Goal: Book appointment/travel/reservation

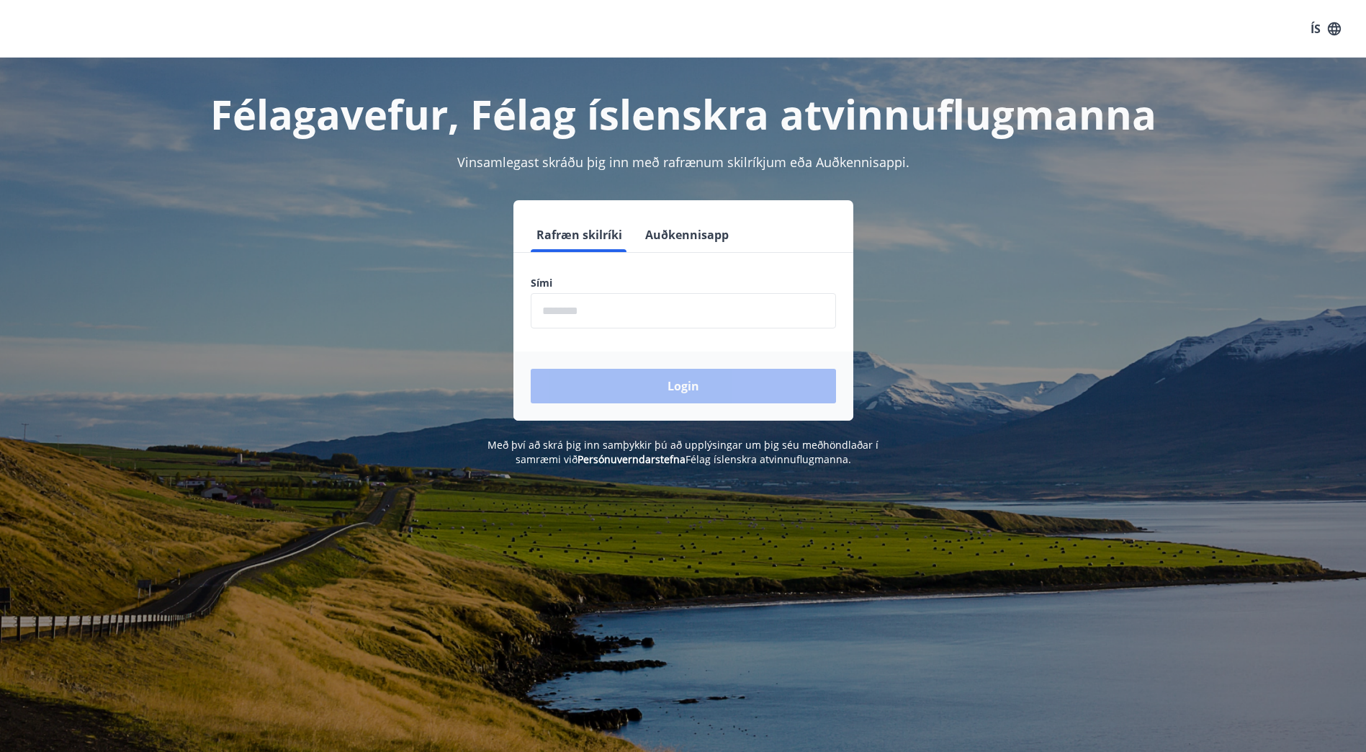
click at [676, 241] on button "Auðkennisapp" at bounding box center [687, 234] width 95 height 35
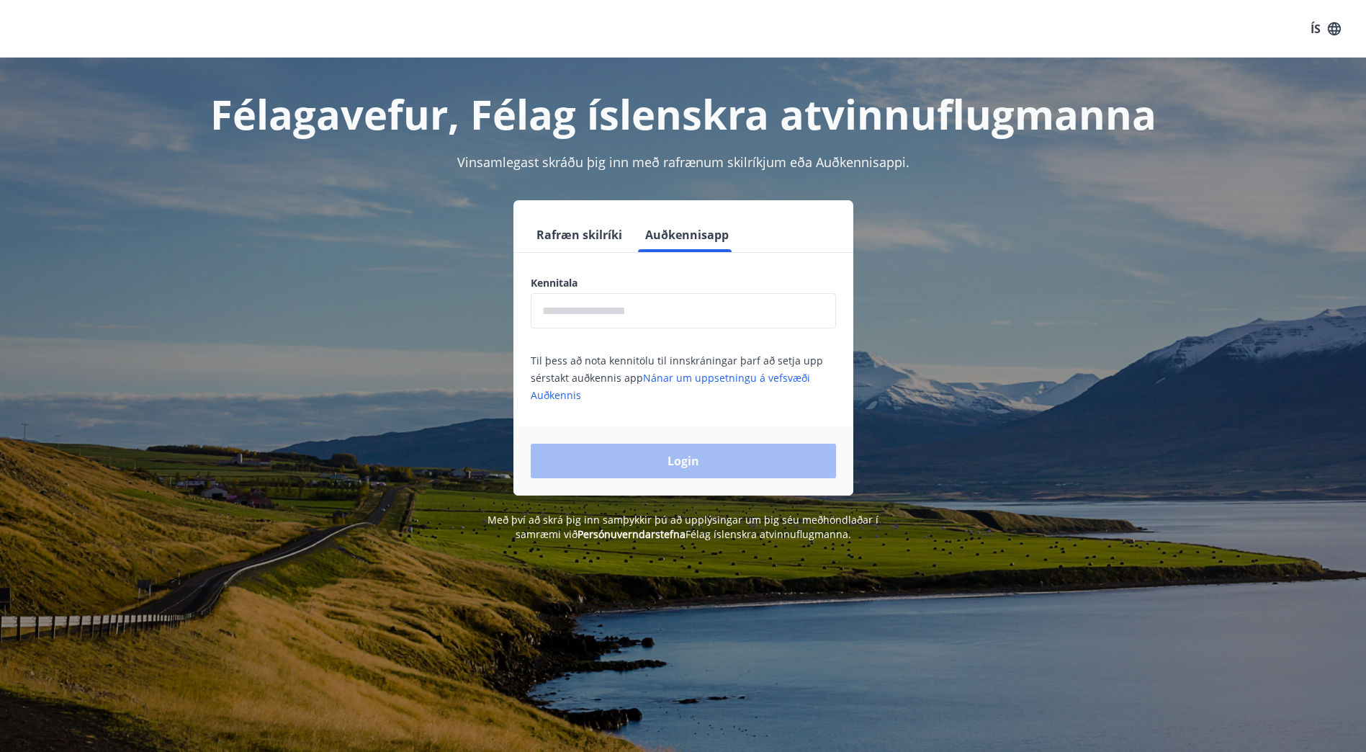
click at [634, 303] on input "text" at bounding box center [683, 310] width 305 height 35
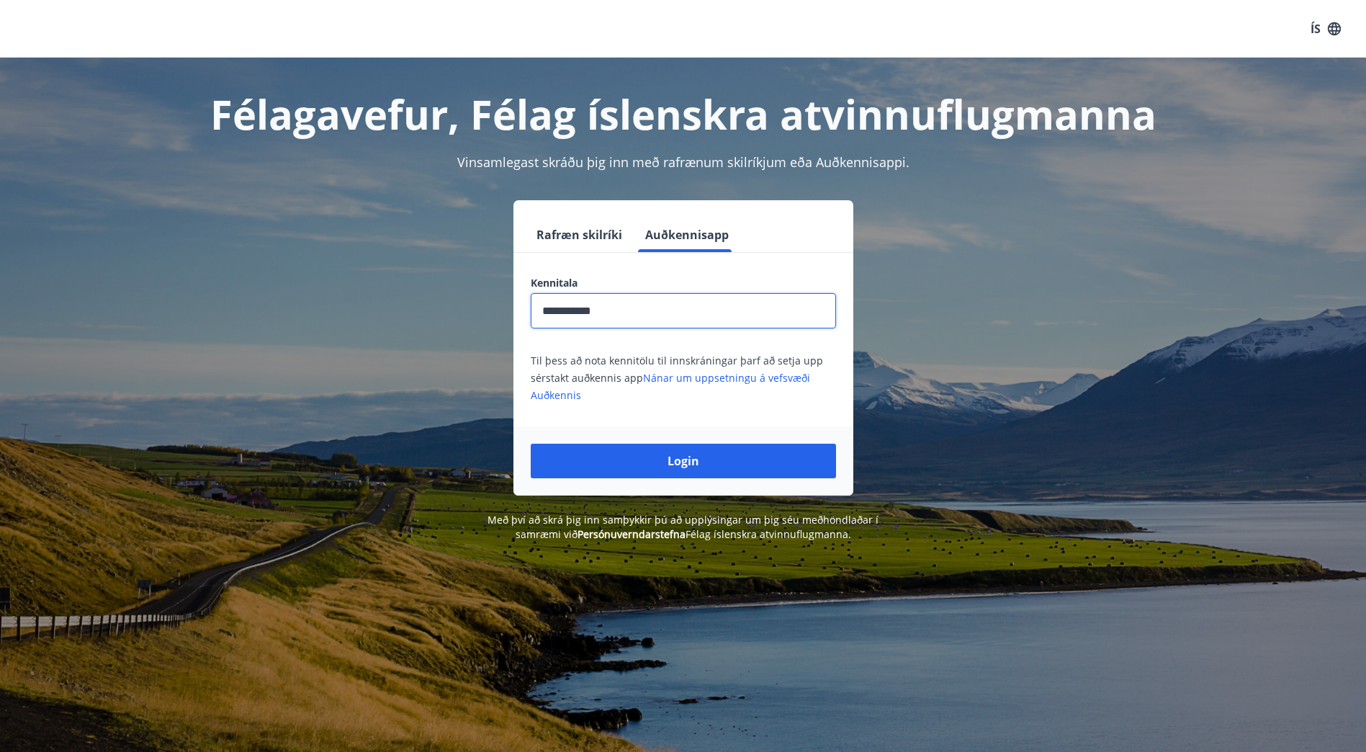
type input "**********"
click at [531, 444] on button "Login" at bounding box center [683, 461] width 305 height 35
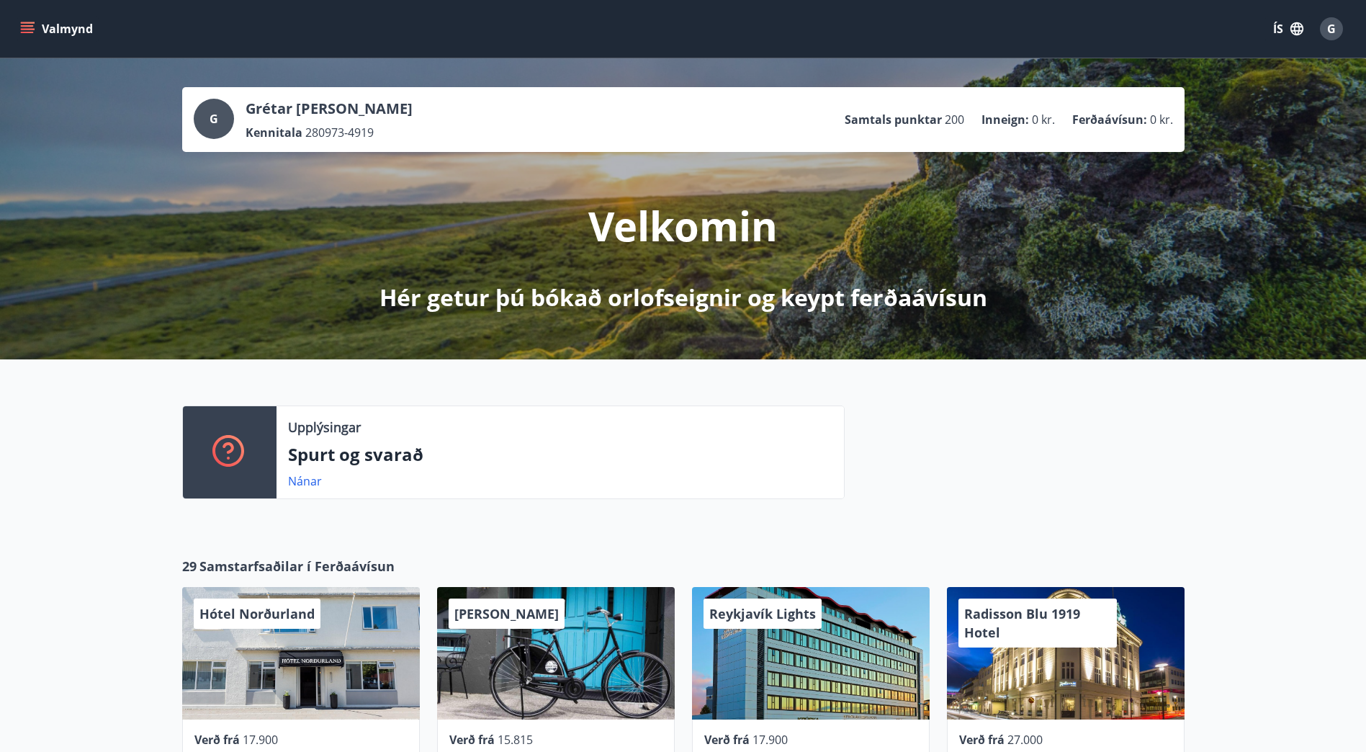
click at [38, 32] on button "Valmynd" at bounding box center [57, 29] width 81 height 26
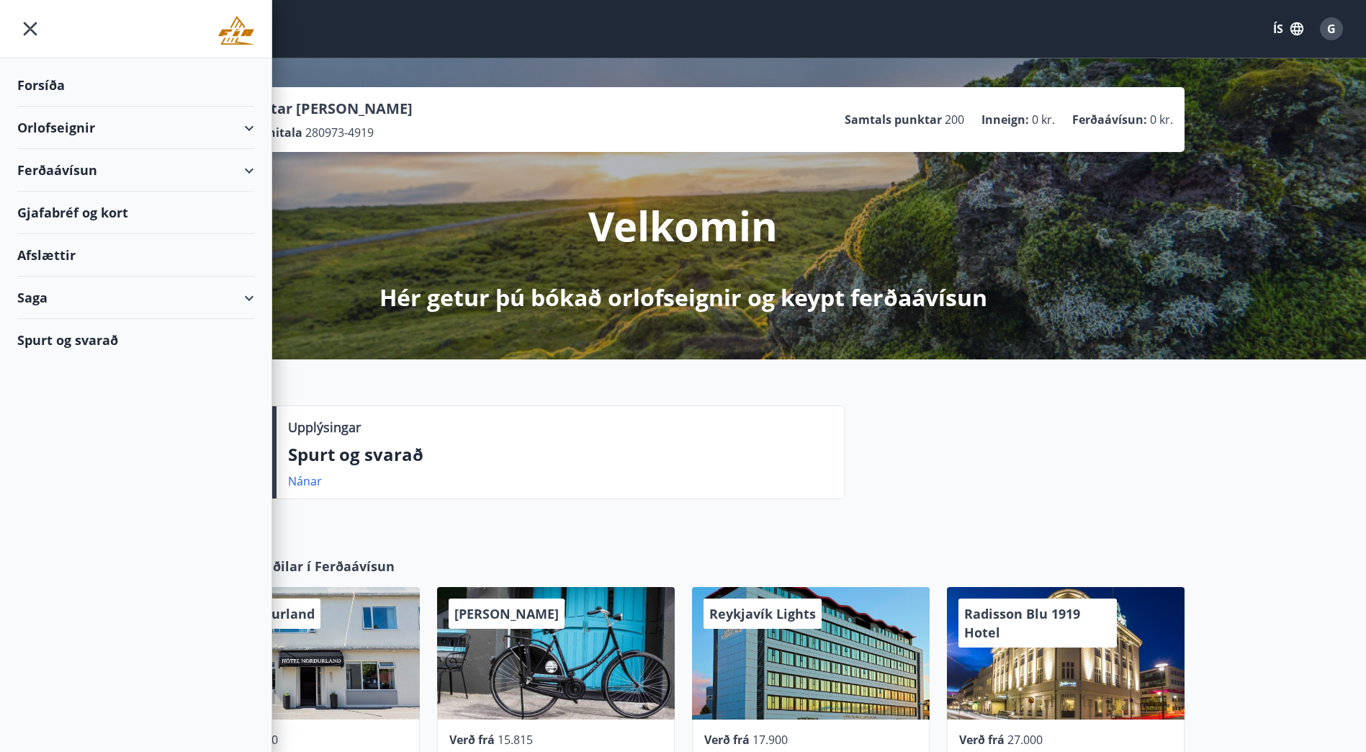
click at [57, 135] on div "Orlofseignir" at bounding box center [135, 128] width 237 height 42
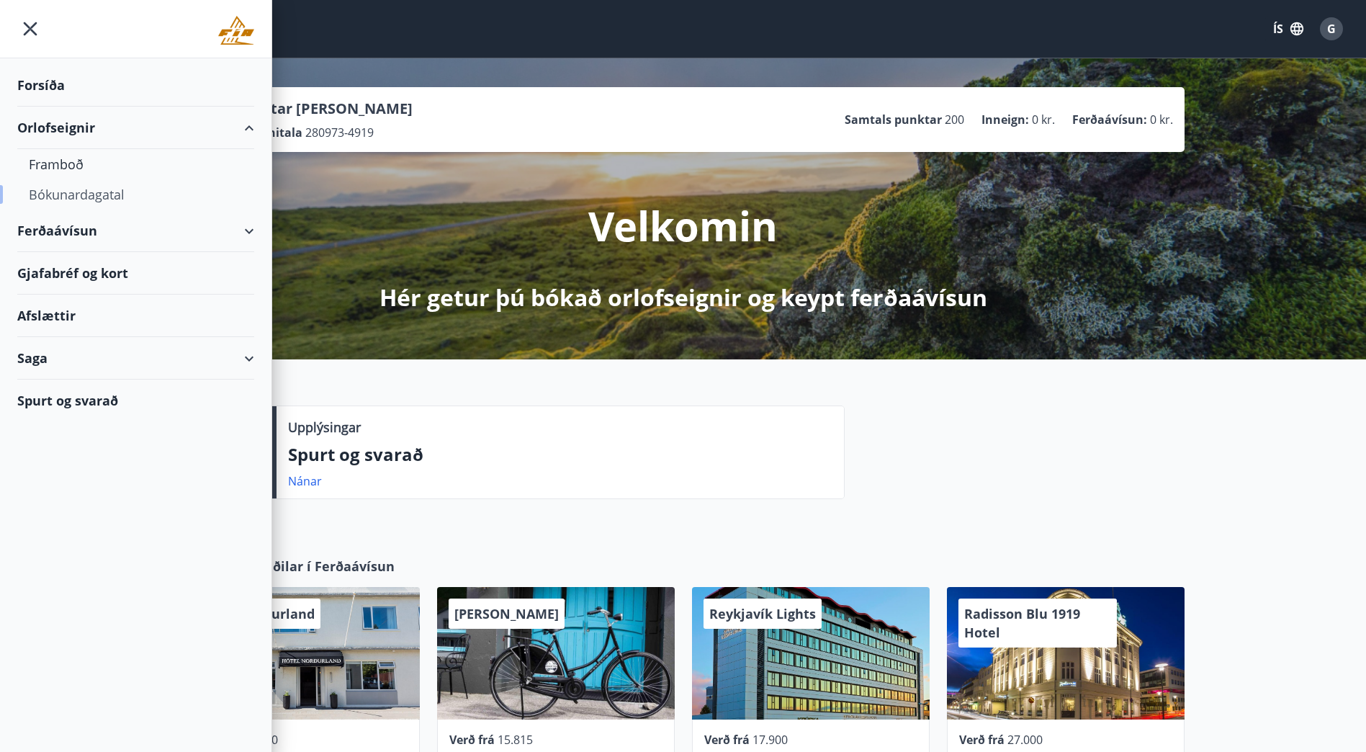
click at [76, 192] on div "Bókunardagatal" at bounding box center [136, 194] width 214 height 30
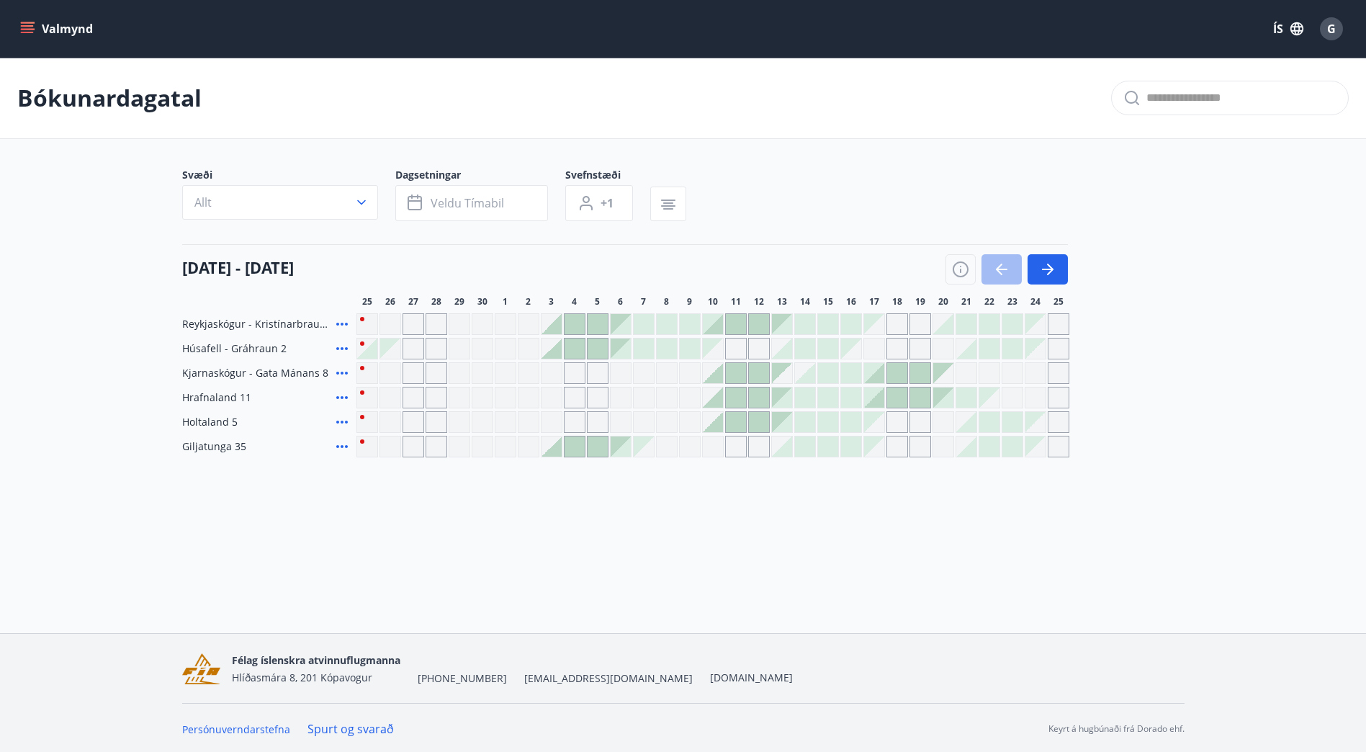
click at [398, 354] on div "Gráir dagar eru ekki bókanlegir" at bounding box center [390, 348] width 20 height 20
click at [395, 349] on div "Gráir dagar eru ekki bókanlegir" at bounding box center [390, 348] width 20 height 20
click at [374, 352] on div at bounding box center [367, 348] width 20 height 20
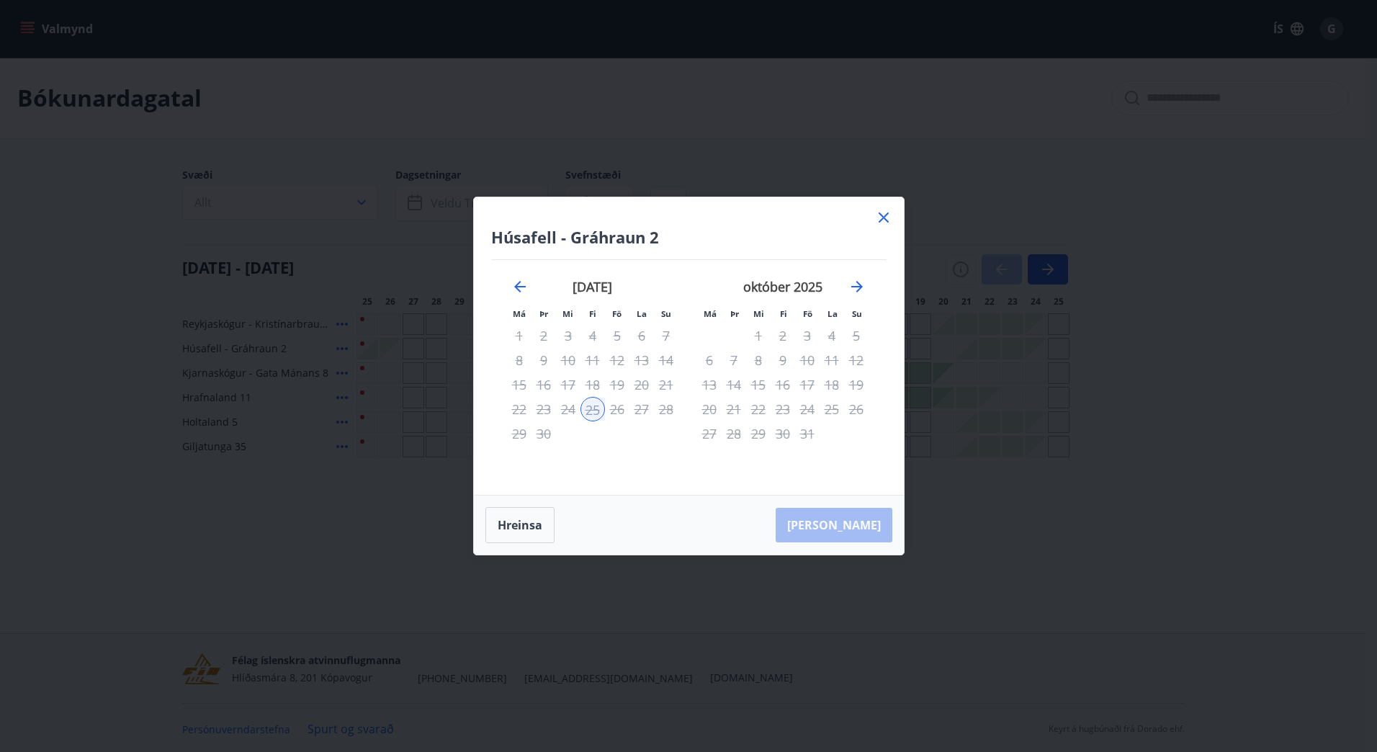
click at [588, 408] on div "25" at bounding box center [592, 409] width 24 height 24
click at [881, 223] on icon at bounding box center [883, 217] width 17 height 17
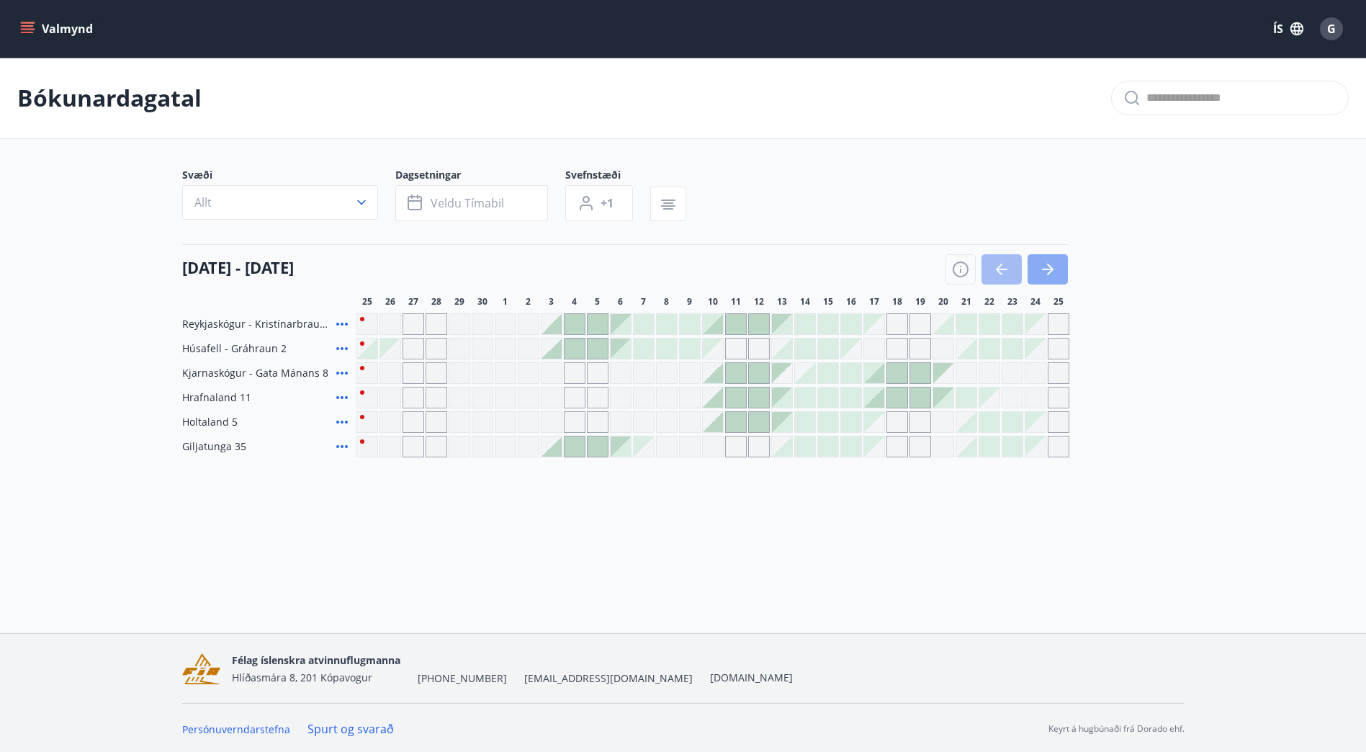
click at [1033, 272] on button "button" at bounding box center [1048, 269] width 40 height 30
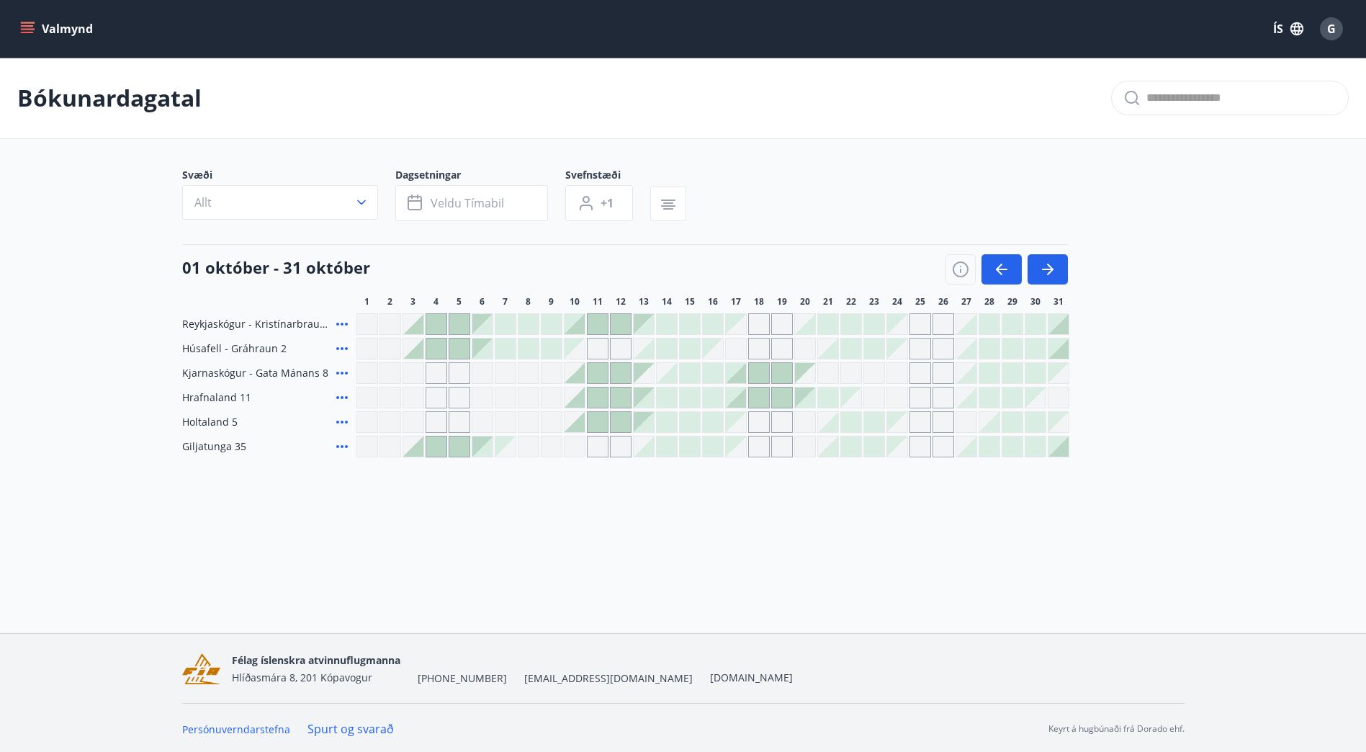
click at [418, 350] on div at bounding box center [413, 348] width 20 height 20
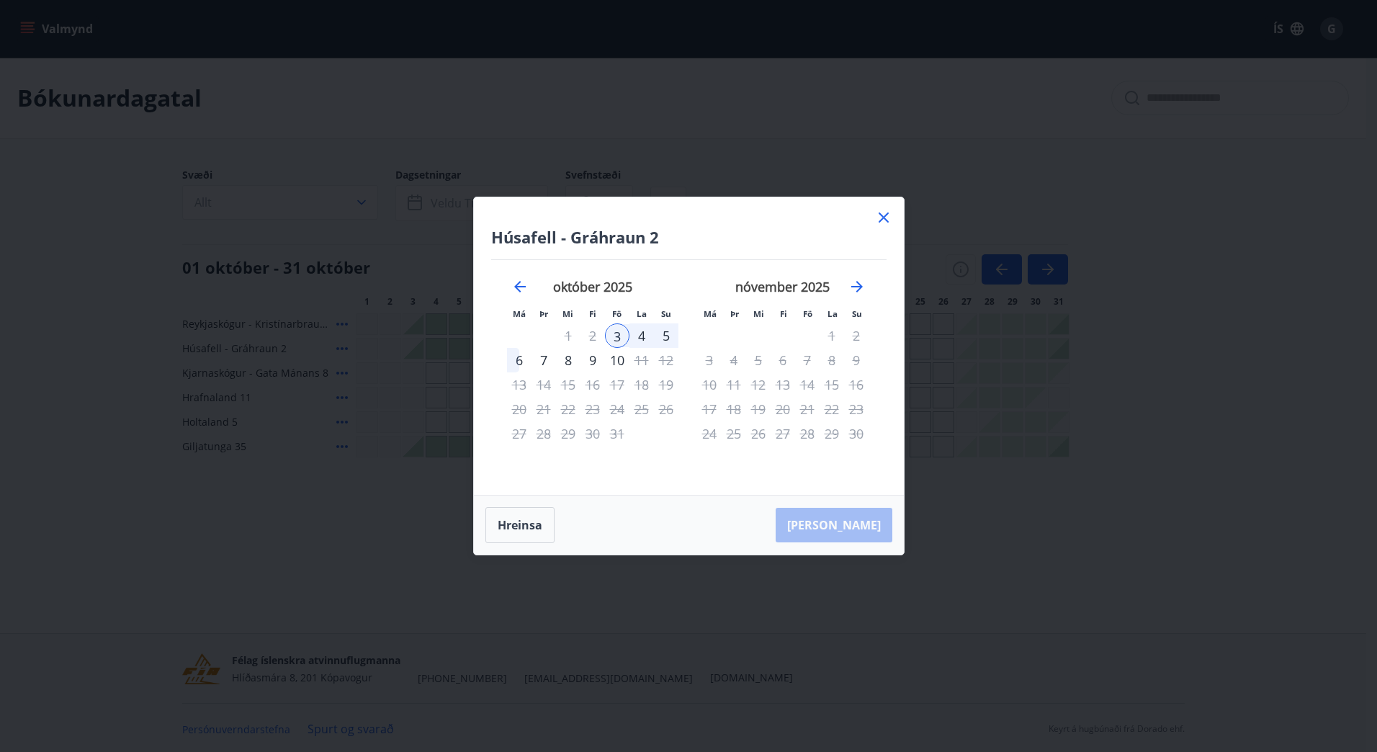
click at [889, 215] on icon at bounding box center [883, 217] width 17 height 17
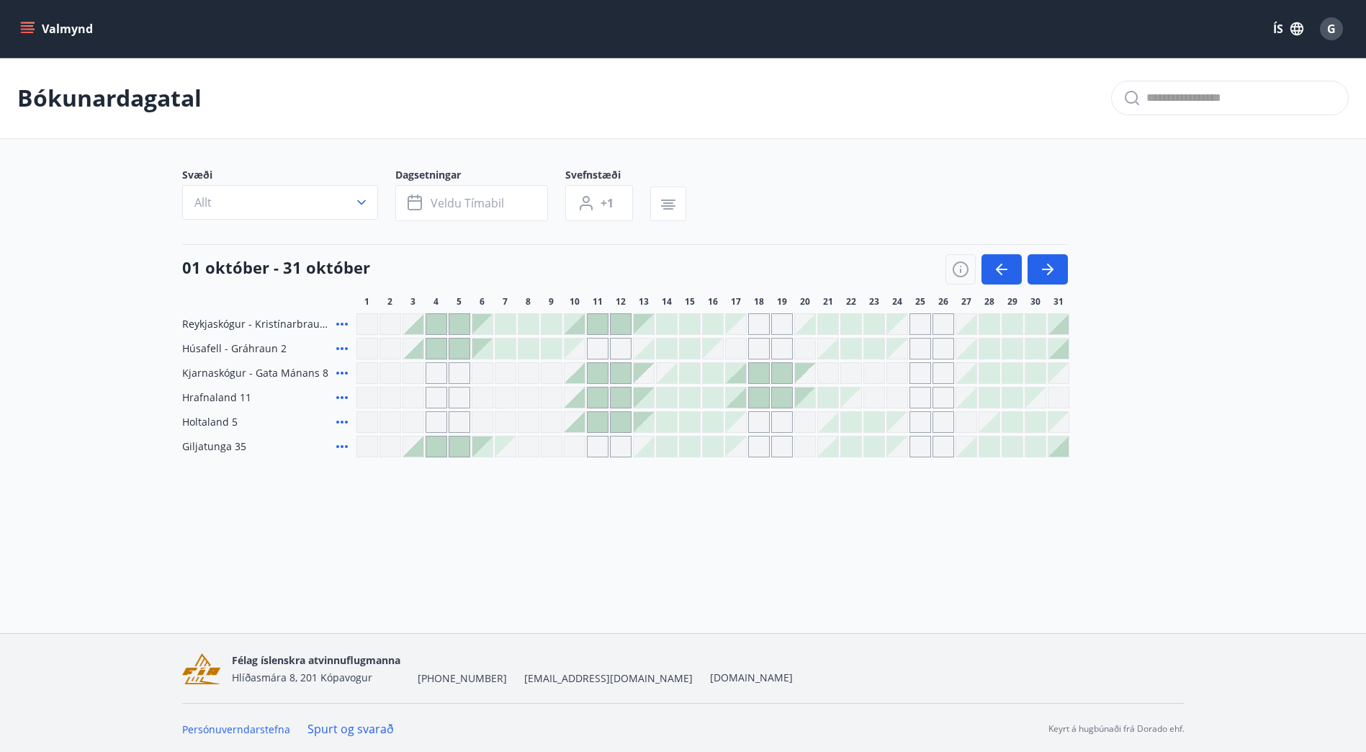
click at [25, 36] on button "Valmynd" at bounding box center [57, 29] width 81 height 26
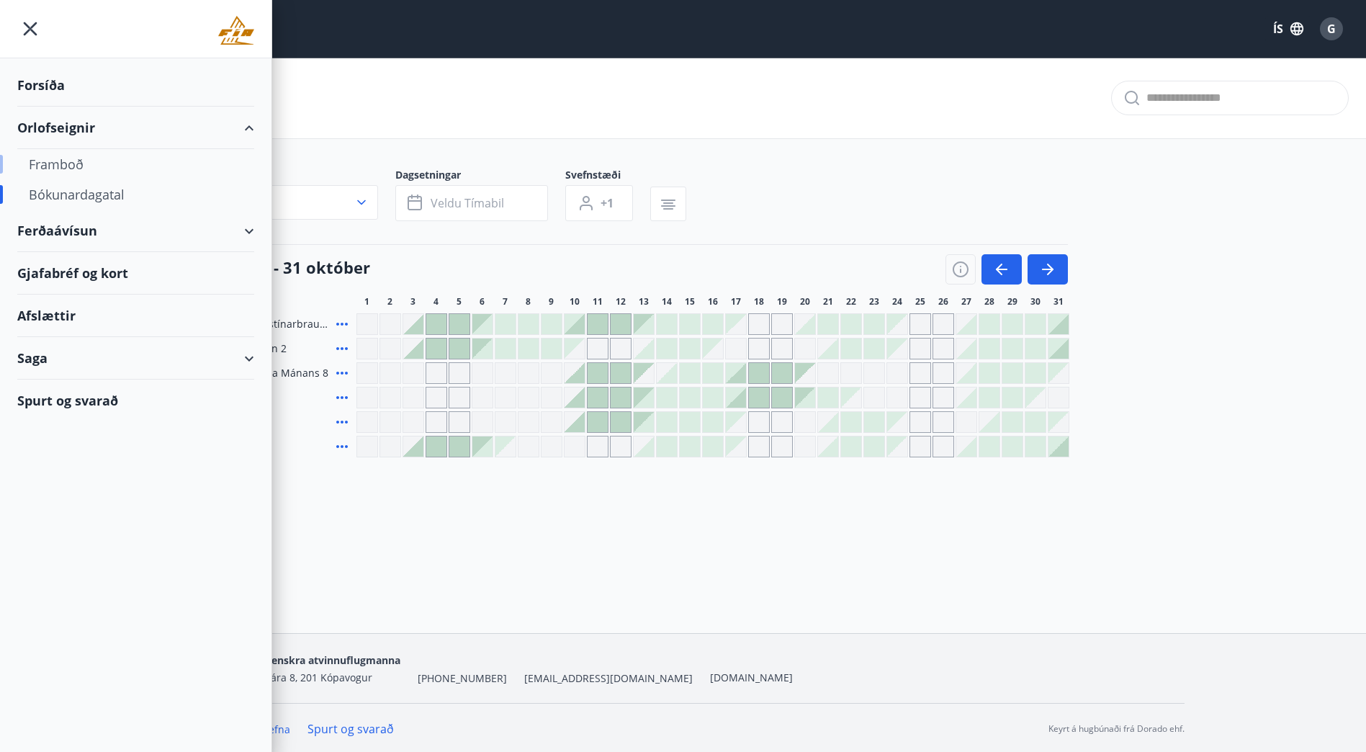
click at [71, 161] on div "Framboð" at bounding box center [136, 164] width 214 height 30
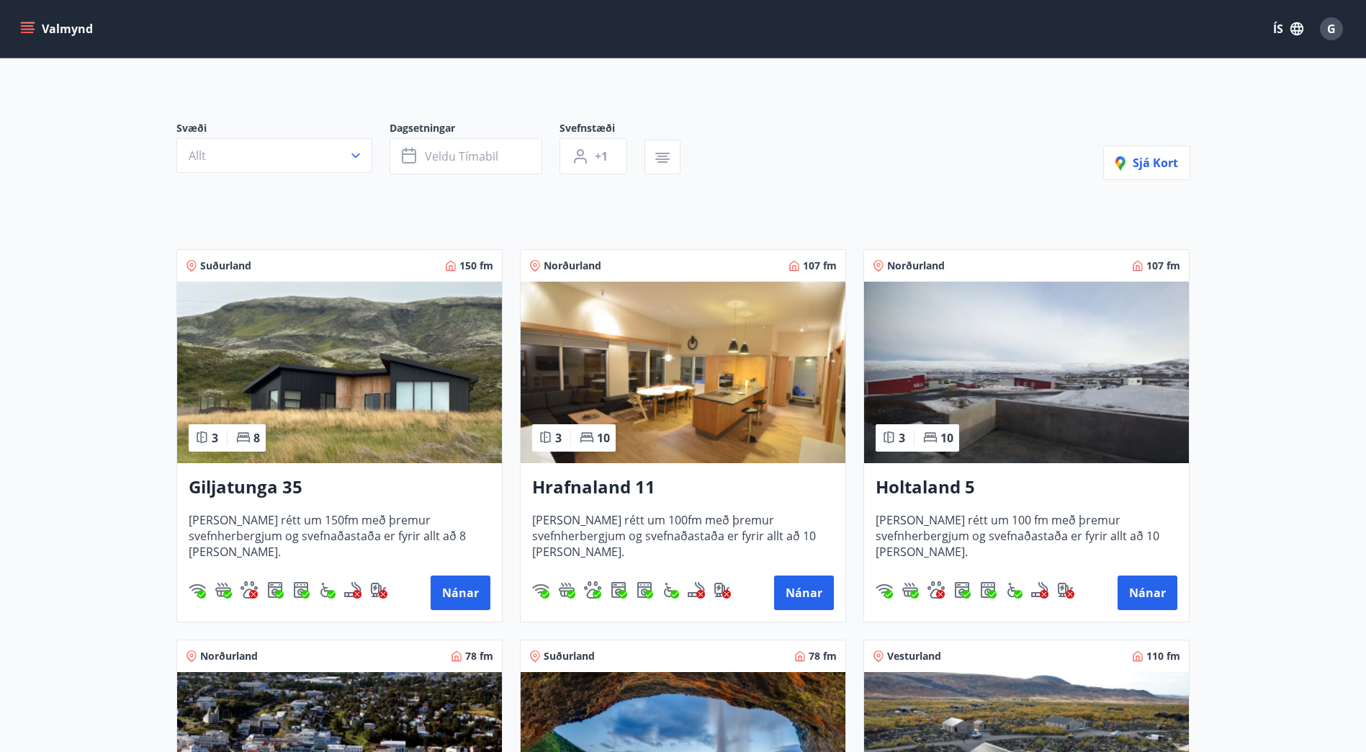
scroll to position [72, 0]
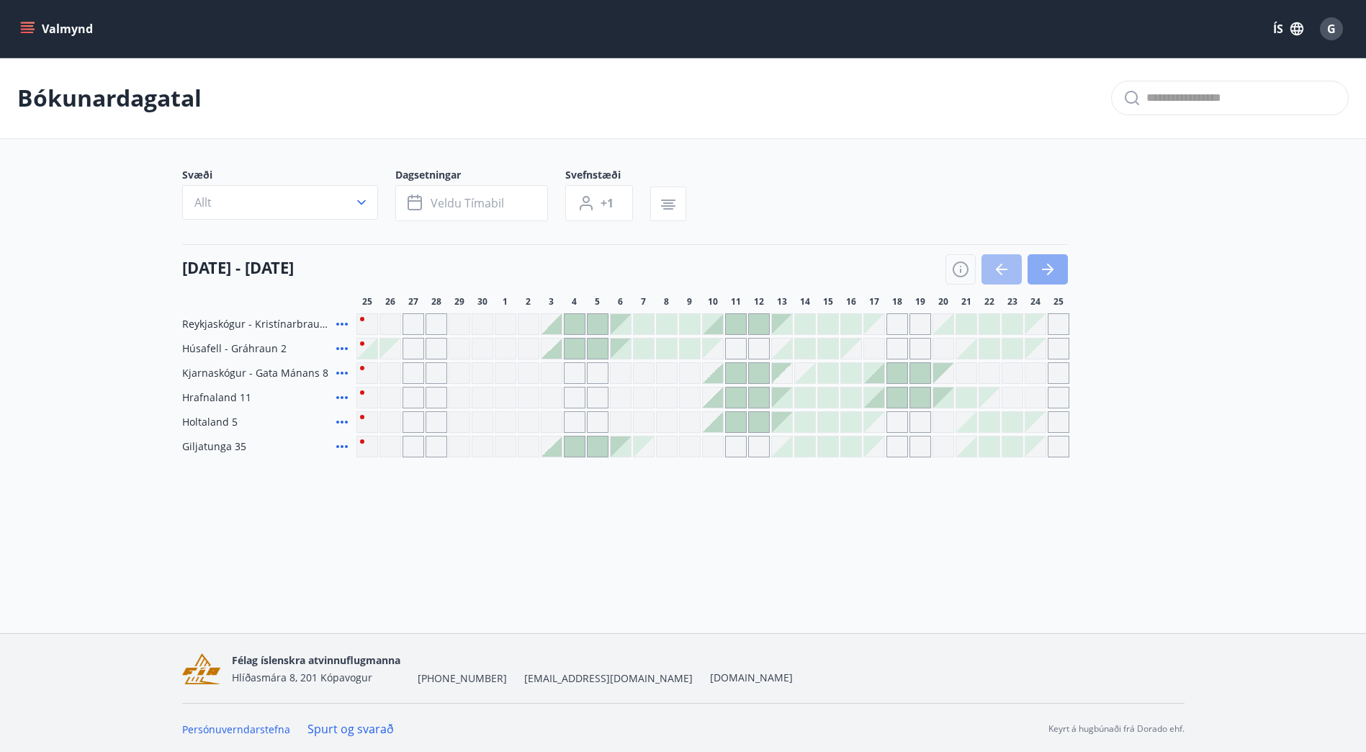
click at [1039, 275] on icon "button" at bounding box center [1047, 269] width 17 height 17
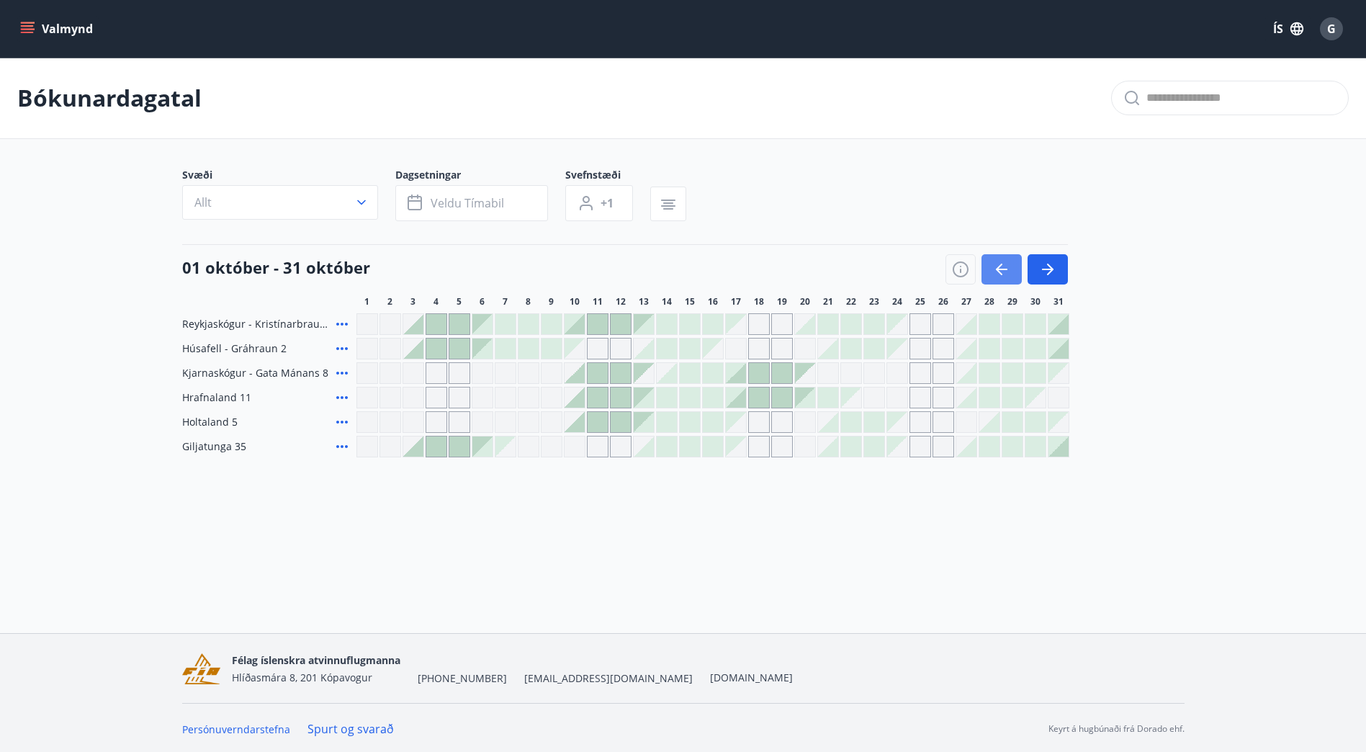
click at [988, 276] on button "button" at bounding box center [1002, 269] width 40 height 30
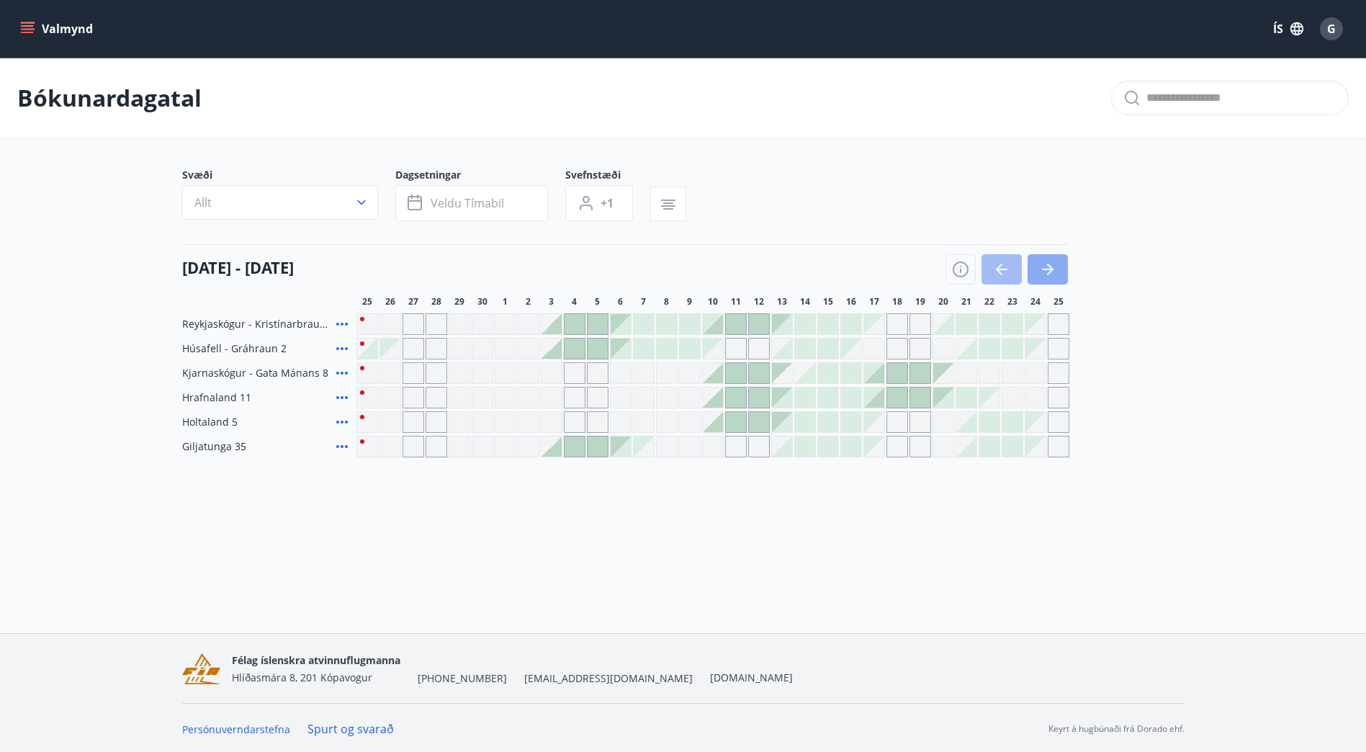
click at [1044, 268] on icon "button" at bounding box center [1047, 269] width 17 height 17
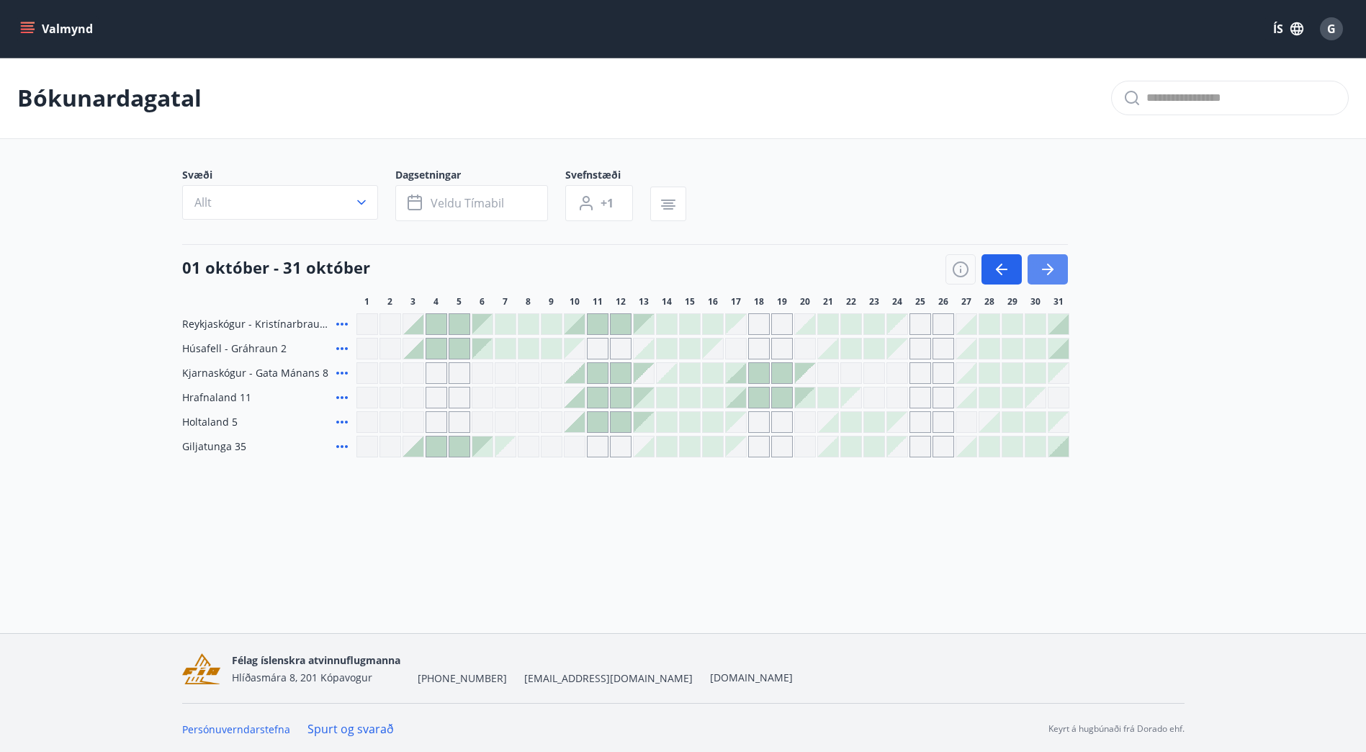
click at [1048, 282] on button "button" at bounding box center [1048, 269] width 40 height 30
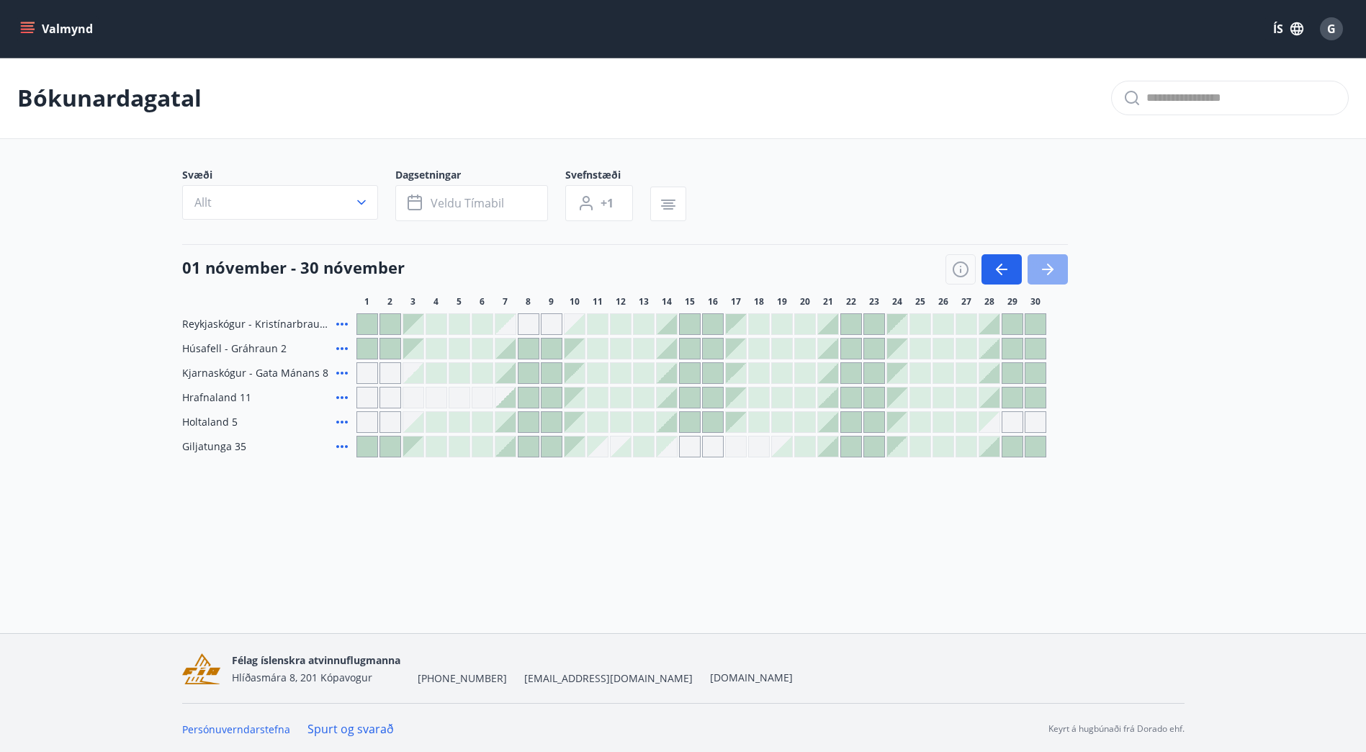
click at [1056, 273] on button "button" at bounding box center [1048, 269] width 40 height 30
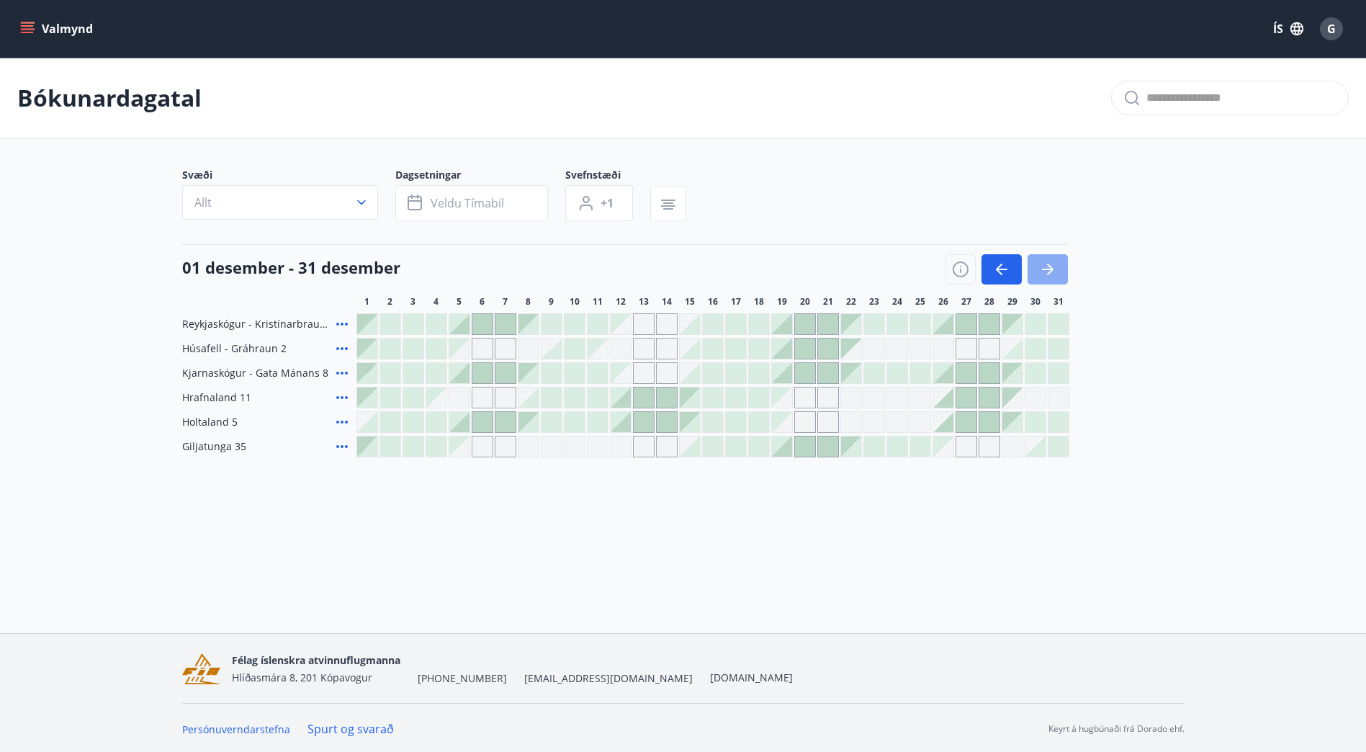
click at [1050, 272] on icon "button" at bounding box center [1050, 270] width 6 height 12
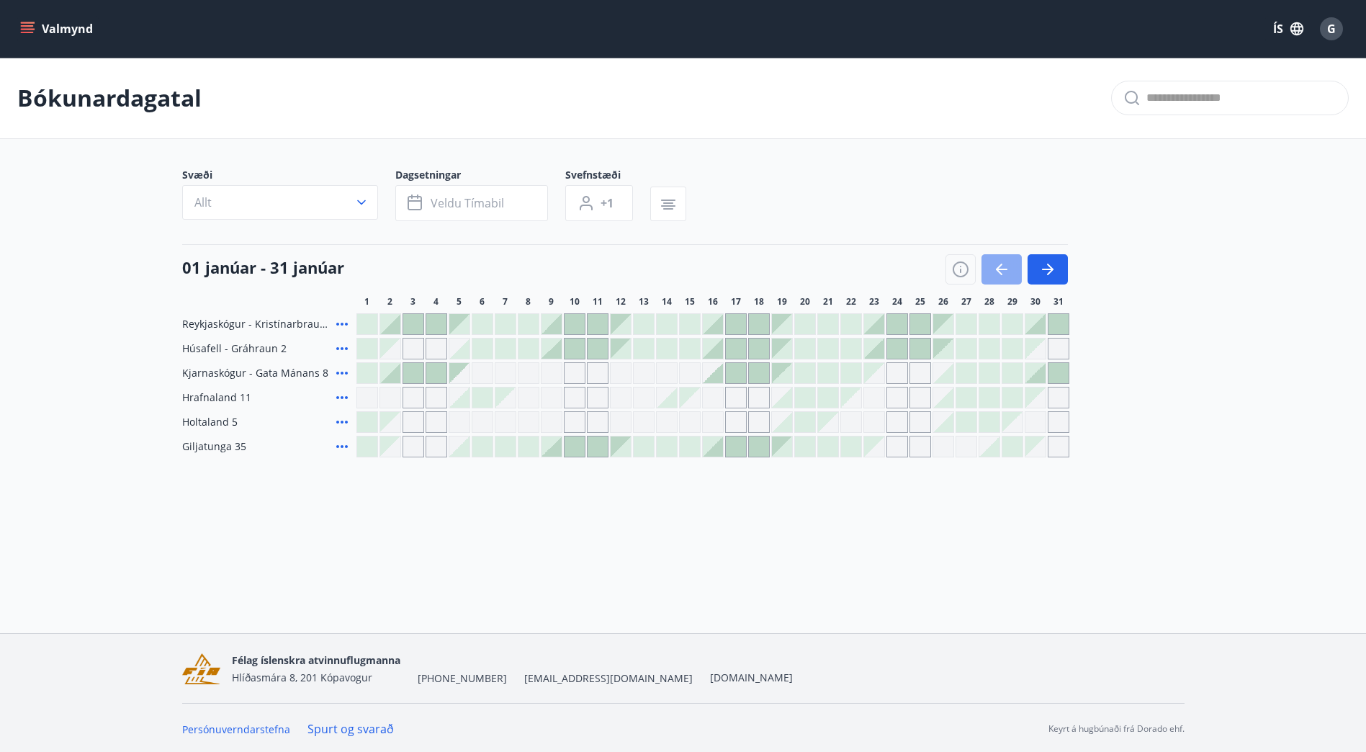
click at [1000, 270] on icon "button" at bounding box center [1002, 269] width 12 height 1
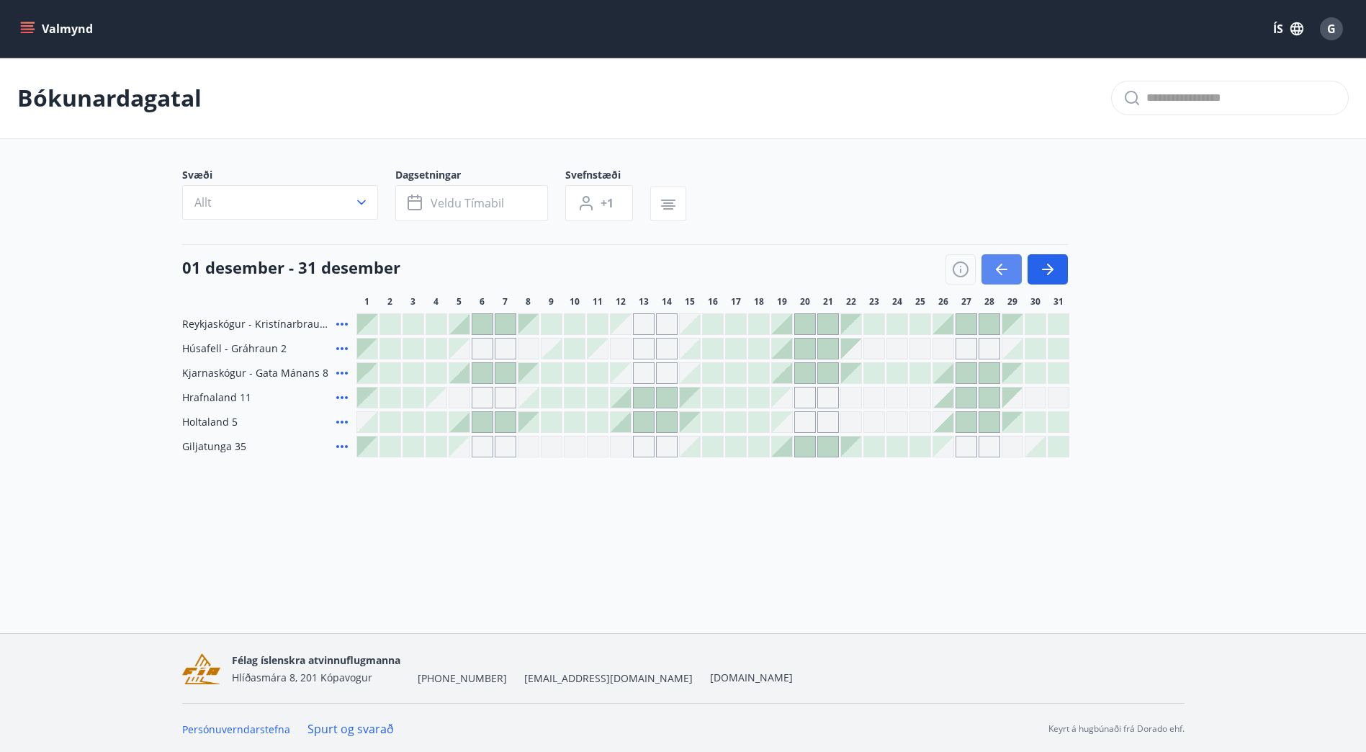
click at [1000, 270] on icon "button" at bounding box center [1002, 269] width 12 height 1
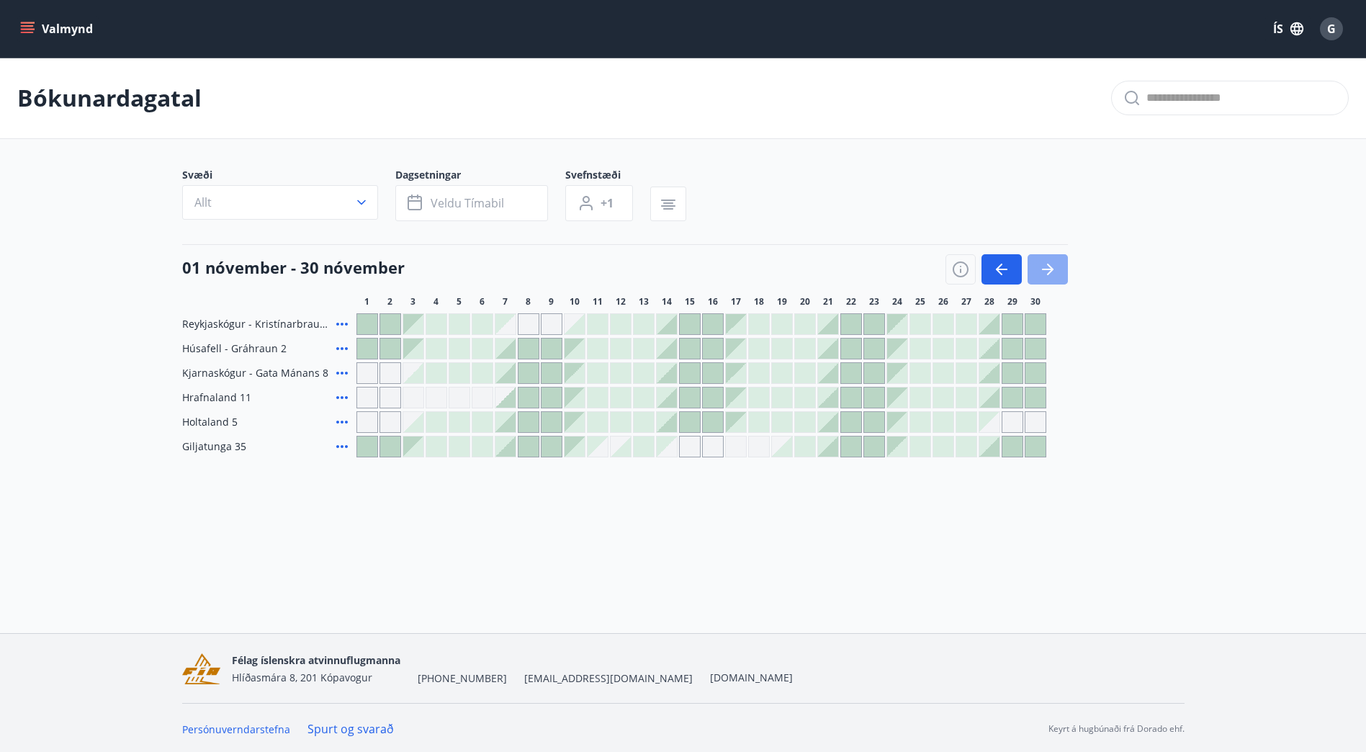
click at [1038, 266] on button "button" at bounding box center [1048, 269] width 40 height 30
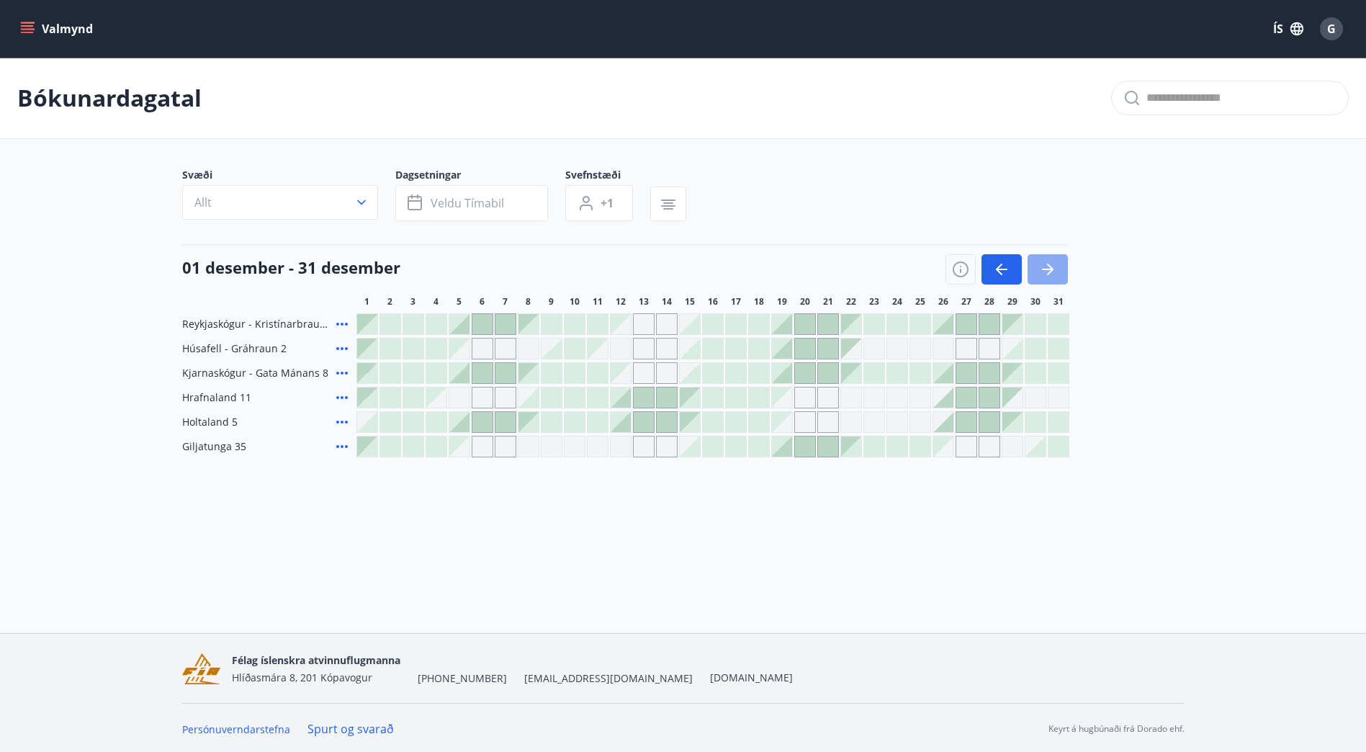
click at [1038, 266] on button "button" at bounding box center [1048, 269] width 40 height 30
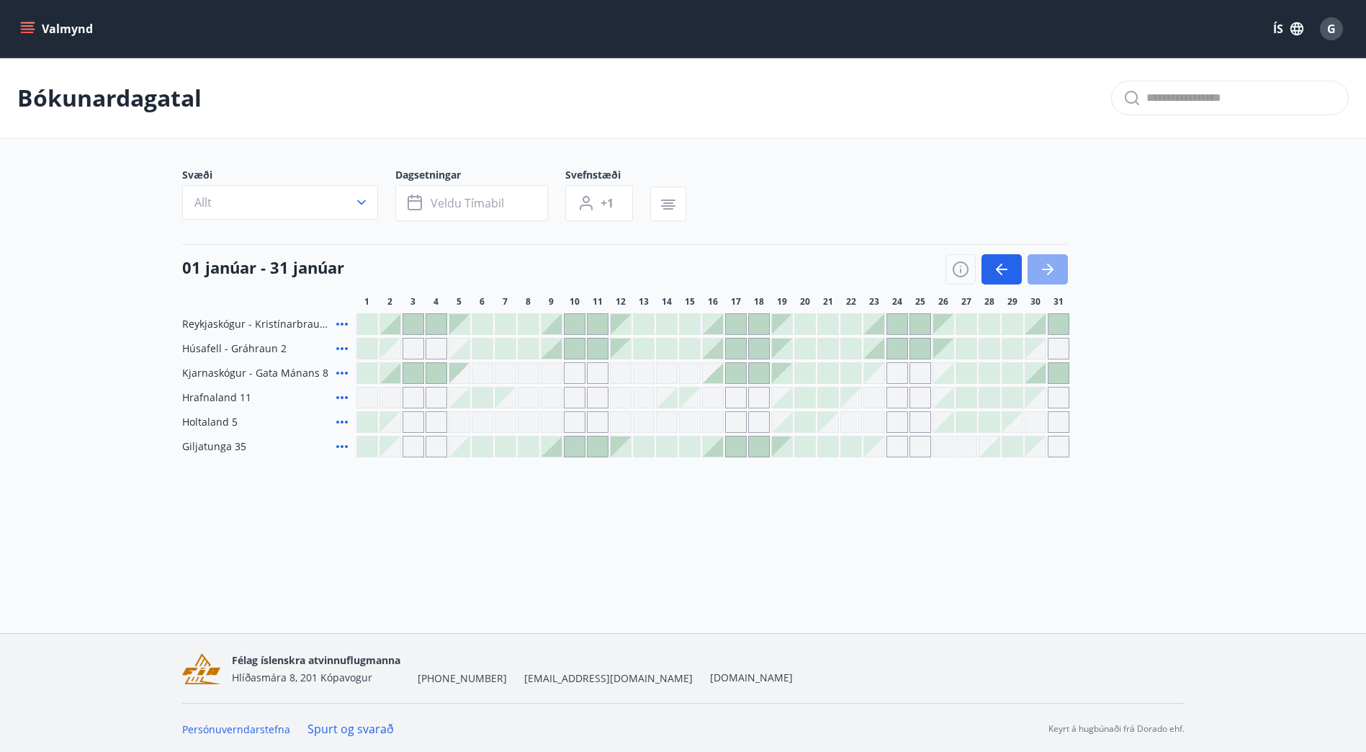
click at [1038, 266] on button "button" at bounding box center [1048, 269] width 40 height 30
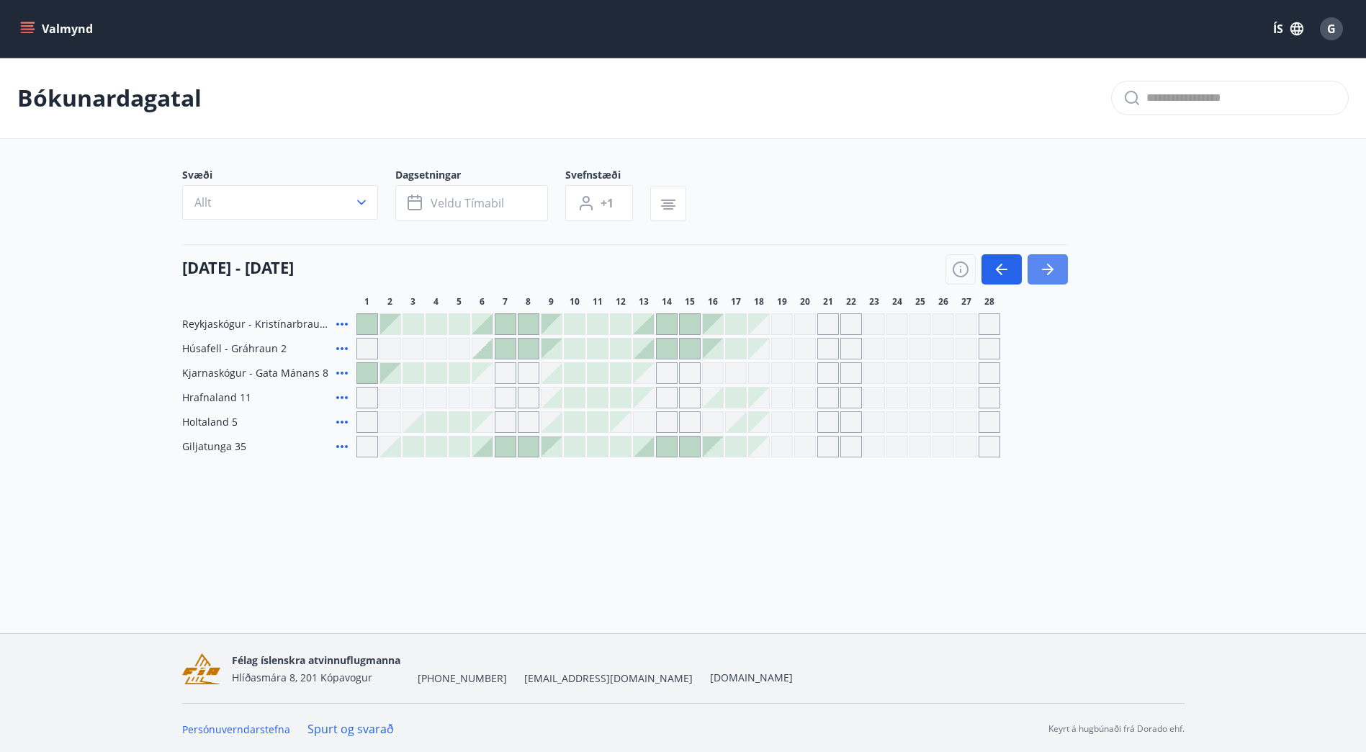
click at [1038, 266] on button "button" at bounding box center [1048, 269] width 40 height 30
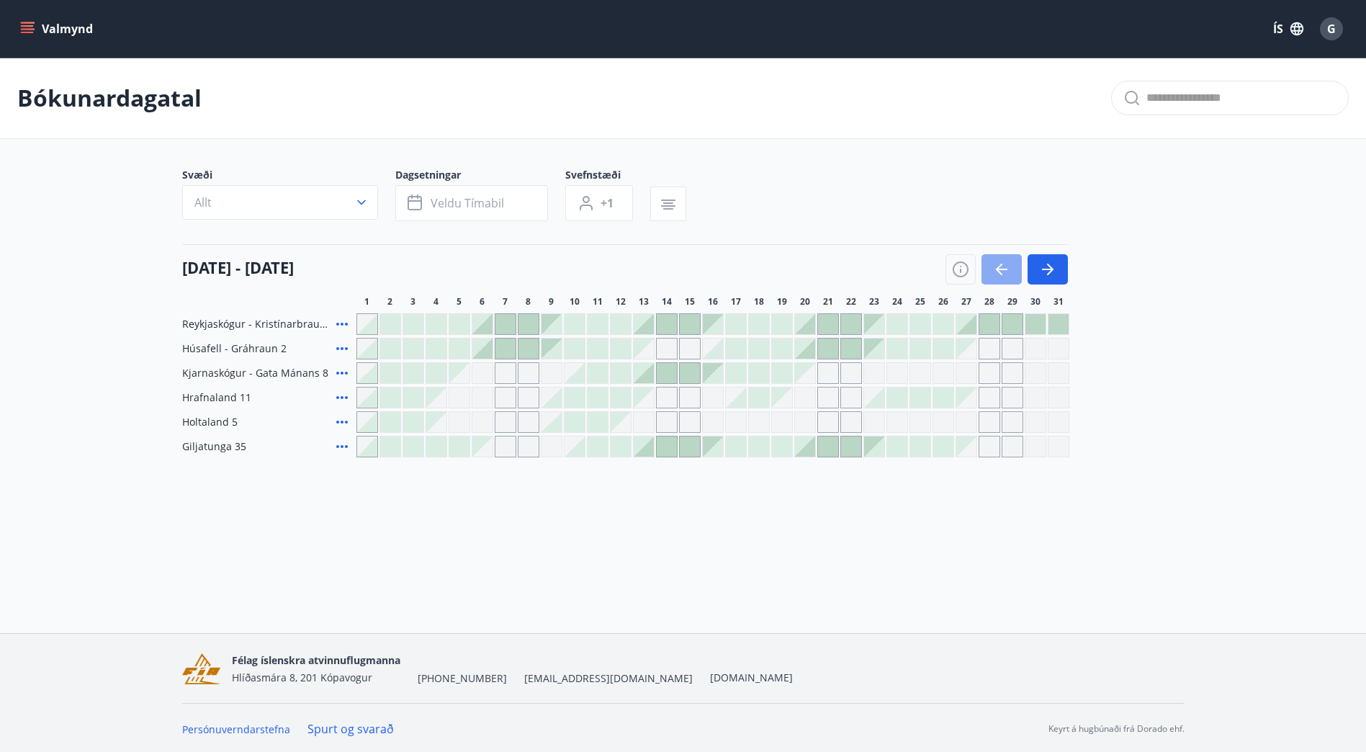
click at [1015, 266] on button "button" at bounding box center [1002, 269] width 40 height 30
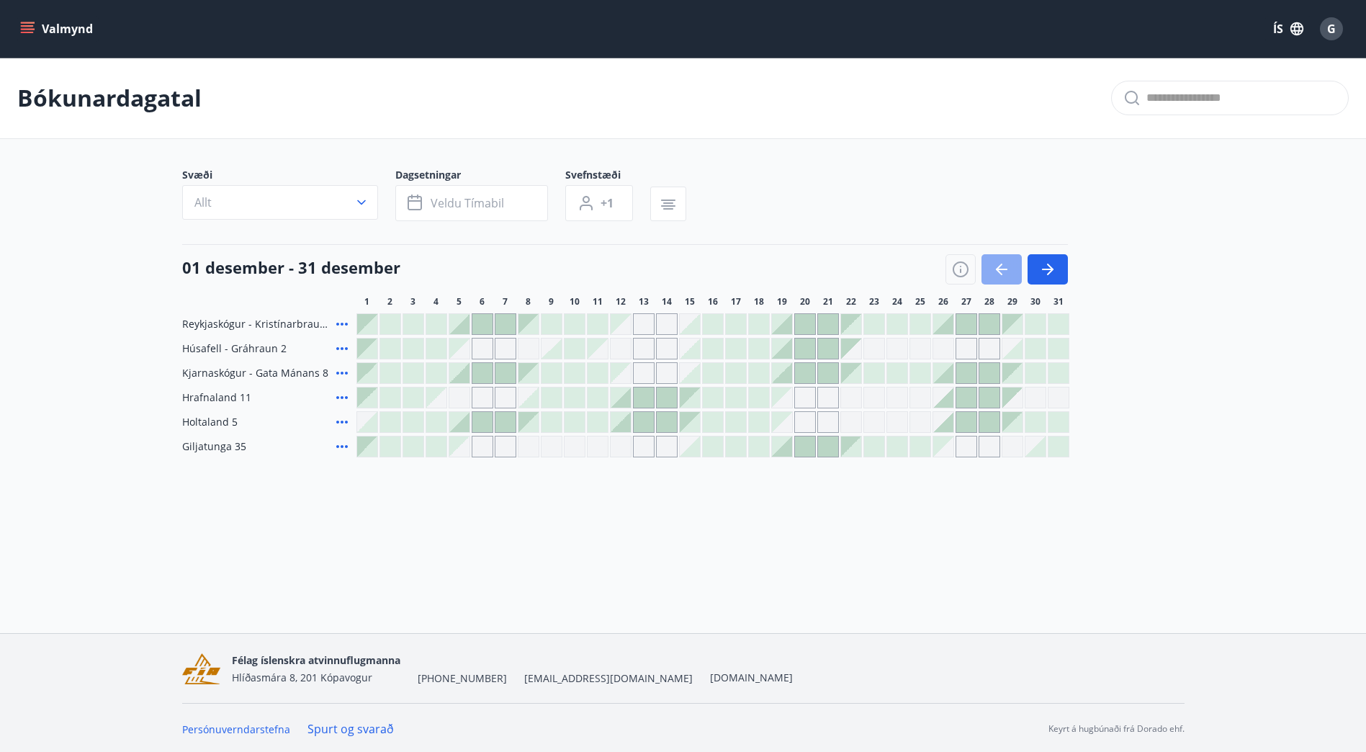
click at [1015, 266] on button "button" at bounding box center [1002, 269] width 40 height 30
click at [1015, 266] on div at bounding box center [1007, 269] width 122 height 30
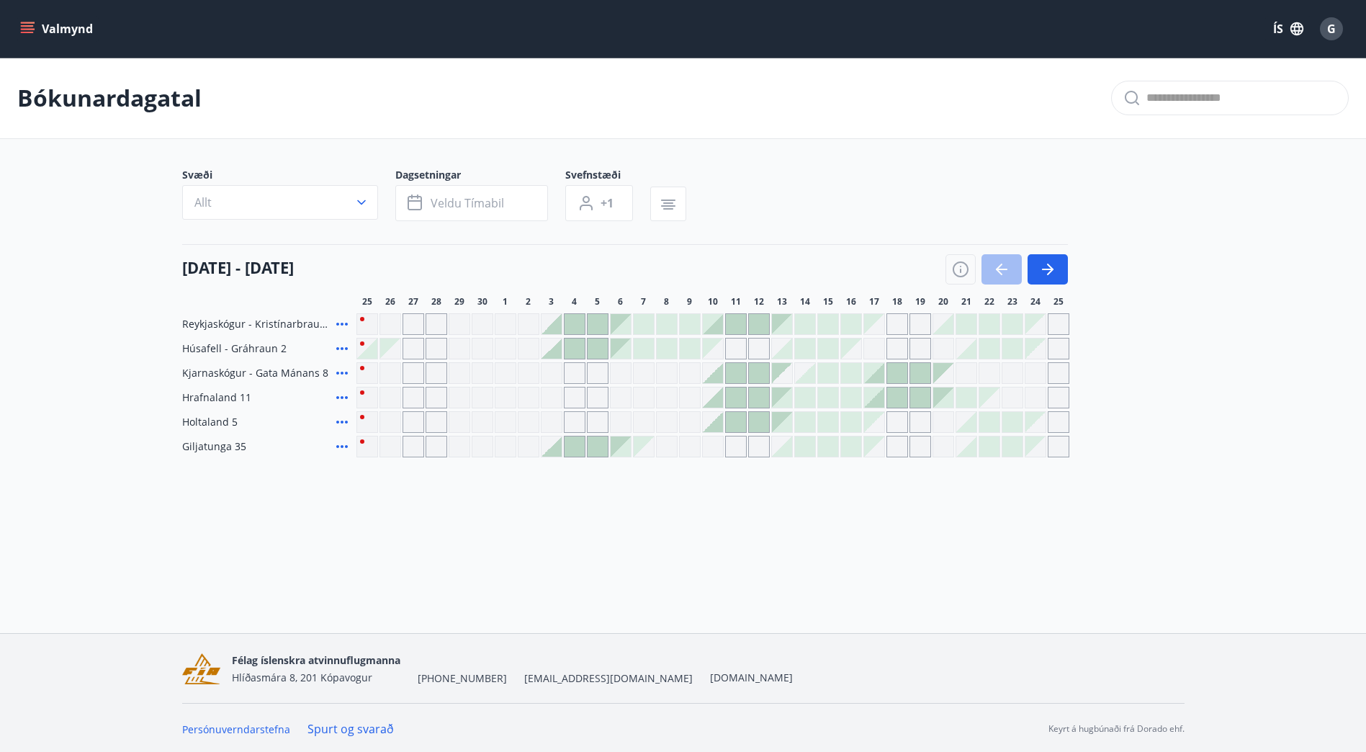
click at [1004, 275] on div at bounding box center [1007, 269] width 122 height 30
click at [1046, 263] on icon "button" at bounding box center [1047, 269] width 17 height 17
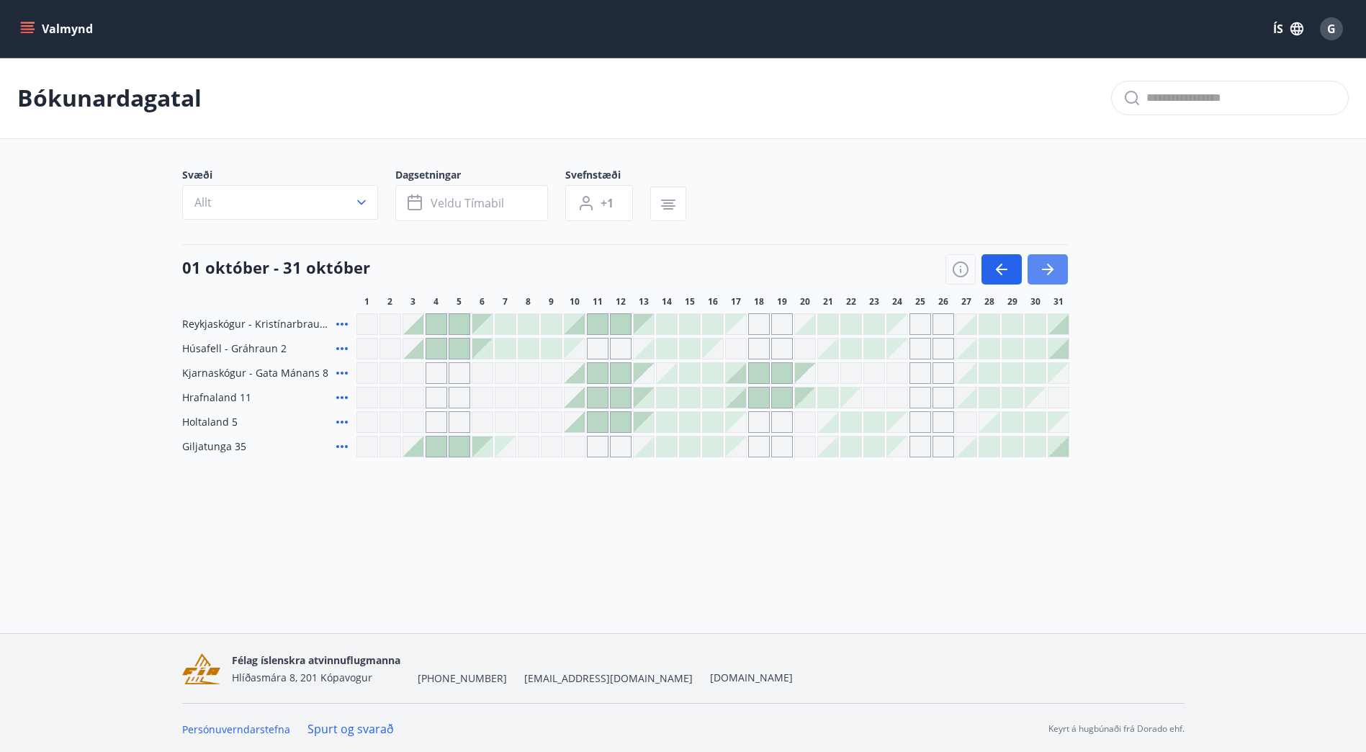
click at [1063, 269] on button "button" at bounding box center [1048, 269] width 40 height 30
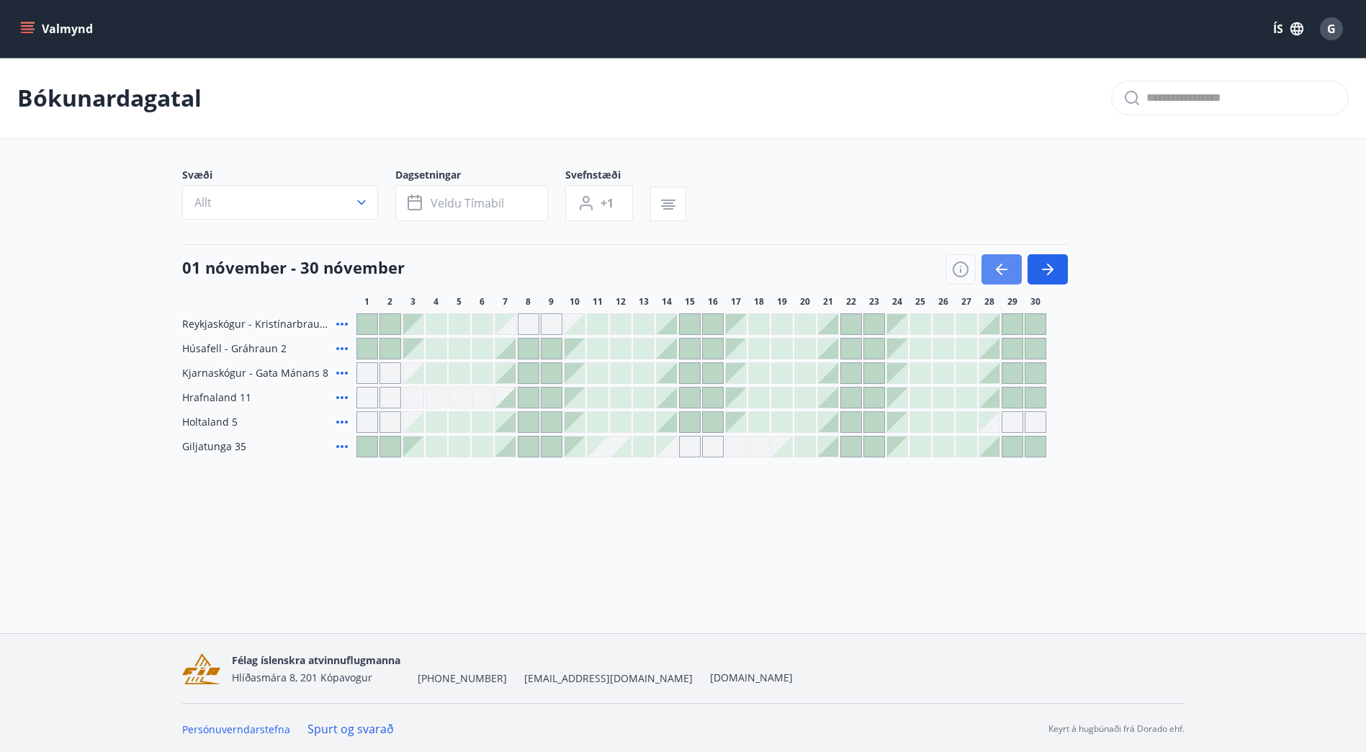
click at [1003, 276] on icon "button" at bounding box center [1001, 269] width 17 height 17
